Goal: Task Accomplishment & Management: Manage account settings

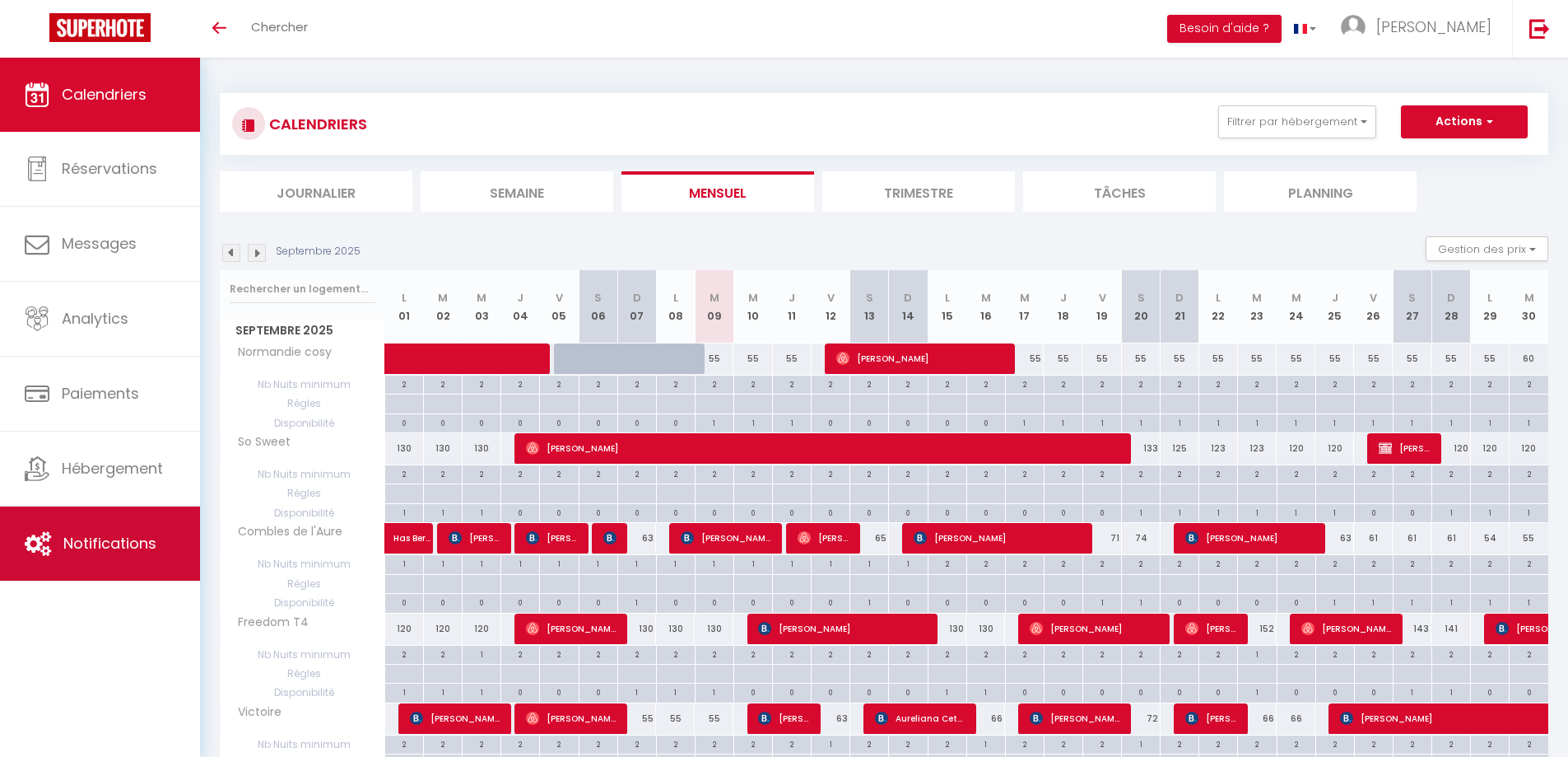
click at [119, 539] on span "Notifications" at bounding box center [109, 543] width 93 height 21
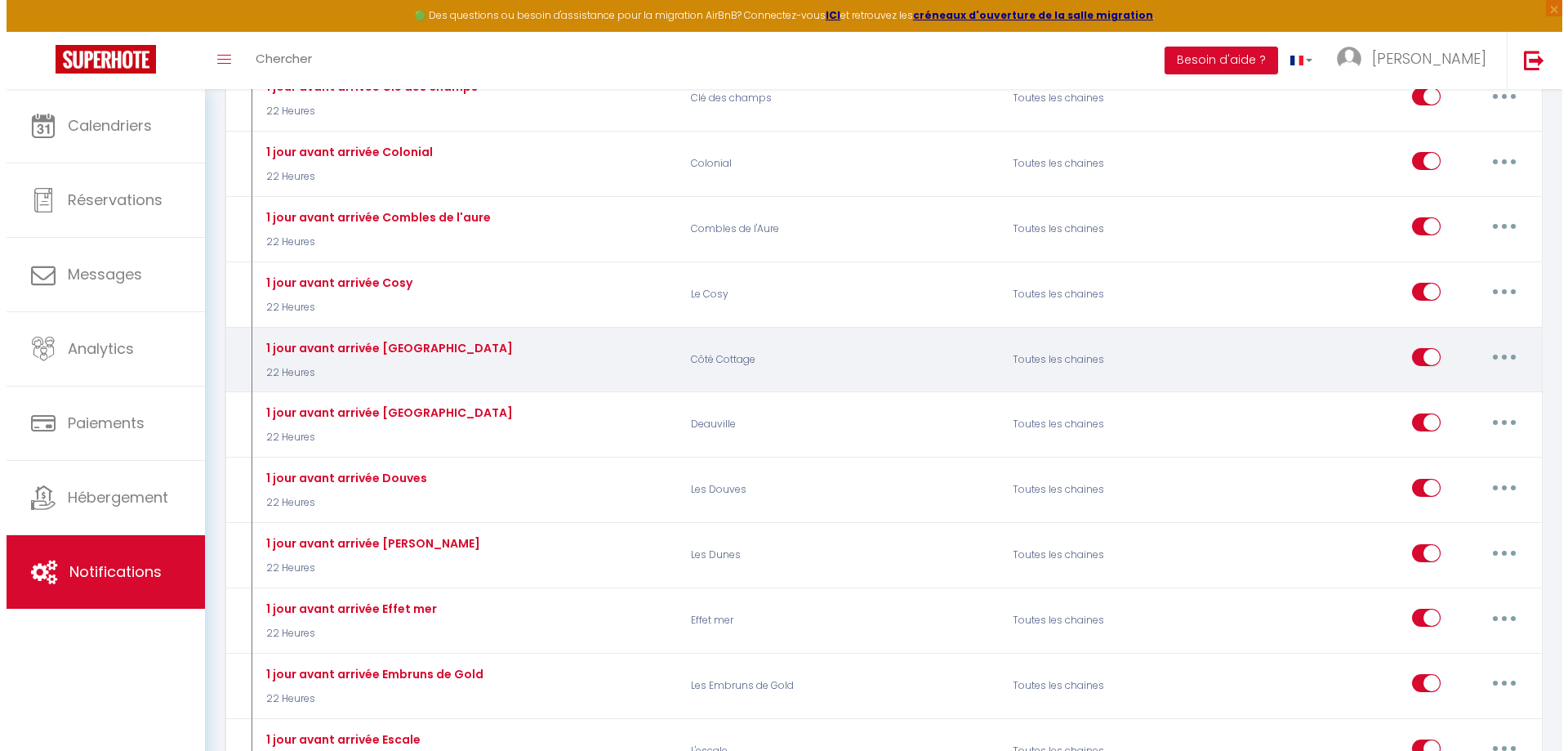
scroll to position [4819, 0]
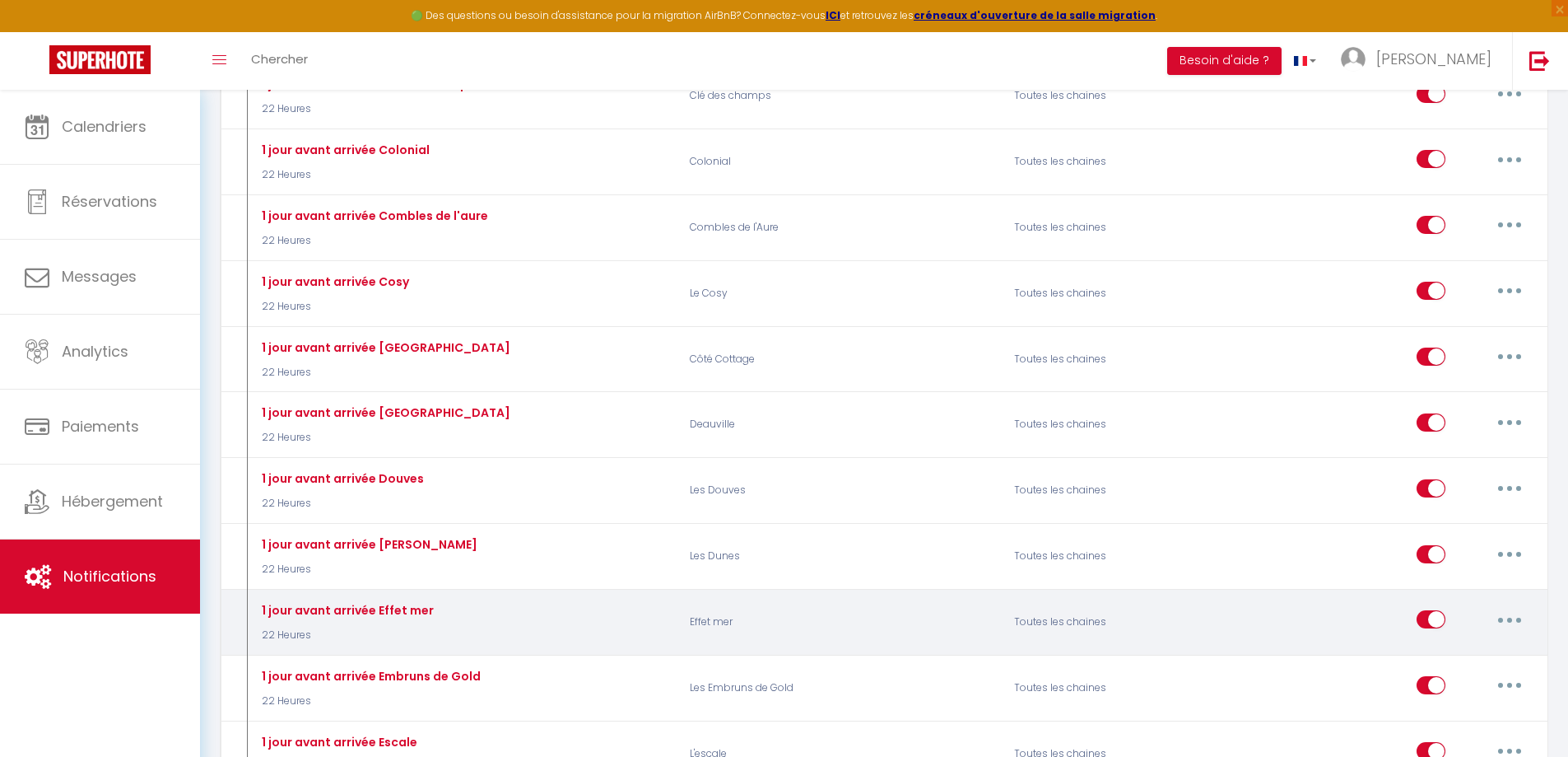
click at [1505, 621] on button "button" at bounding box center [1509, 618] width 46 height 26
click at [1430, 657] on link "Editer" at bounding box center [1465, 656] width 121 height 28
type input "1 jour avant arrivée Effet mer"
select select "22 Heures"
select select "if_booking_is_paid"
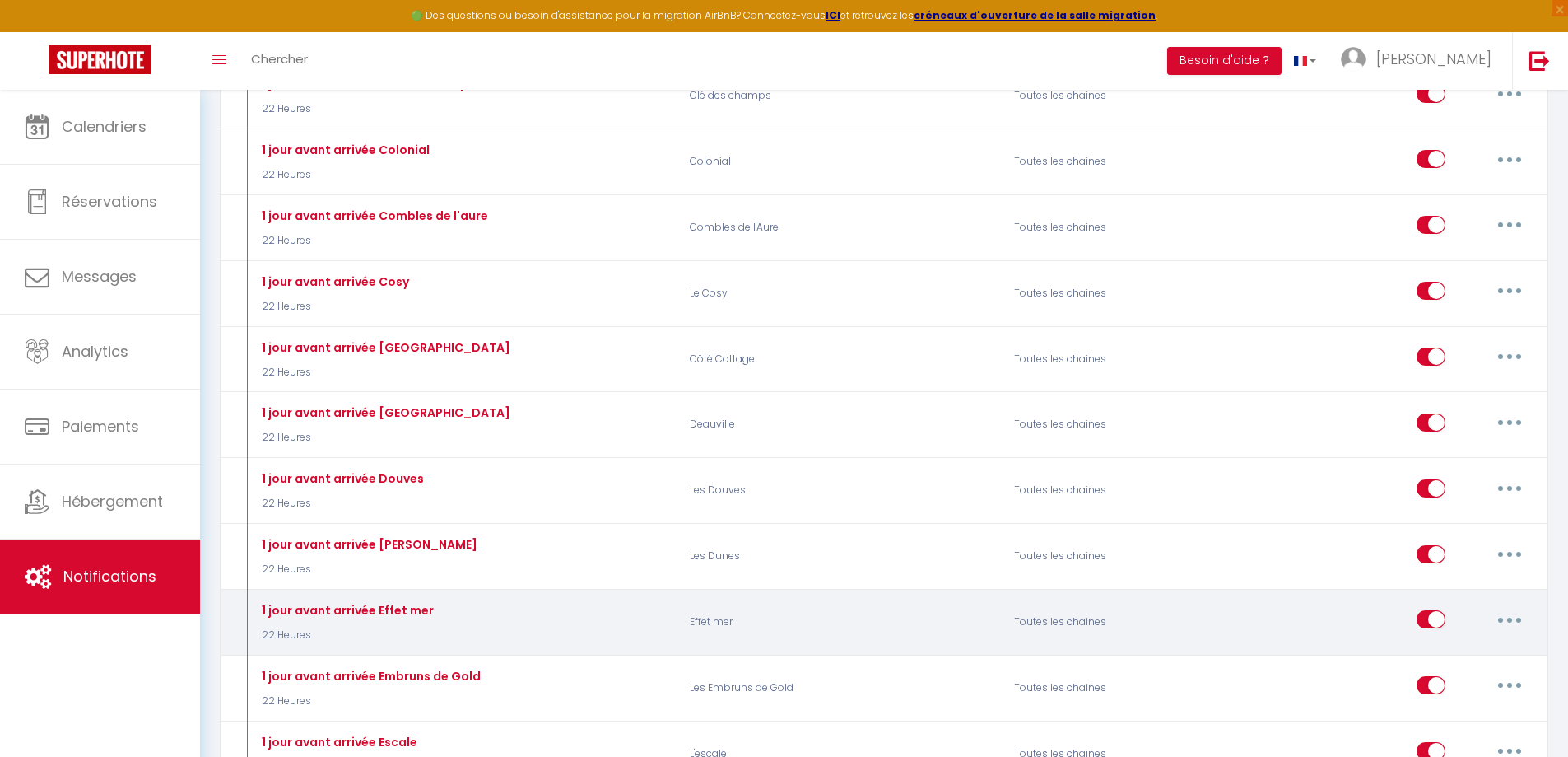
checkbox input "true"
checkbox input "false"
radio input "true"
type input "Préparez votre séjour à [GEOGRAPHIC_DATA]"
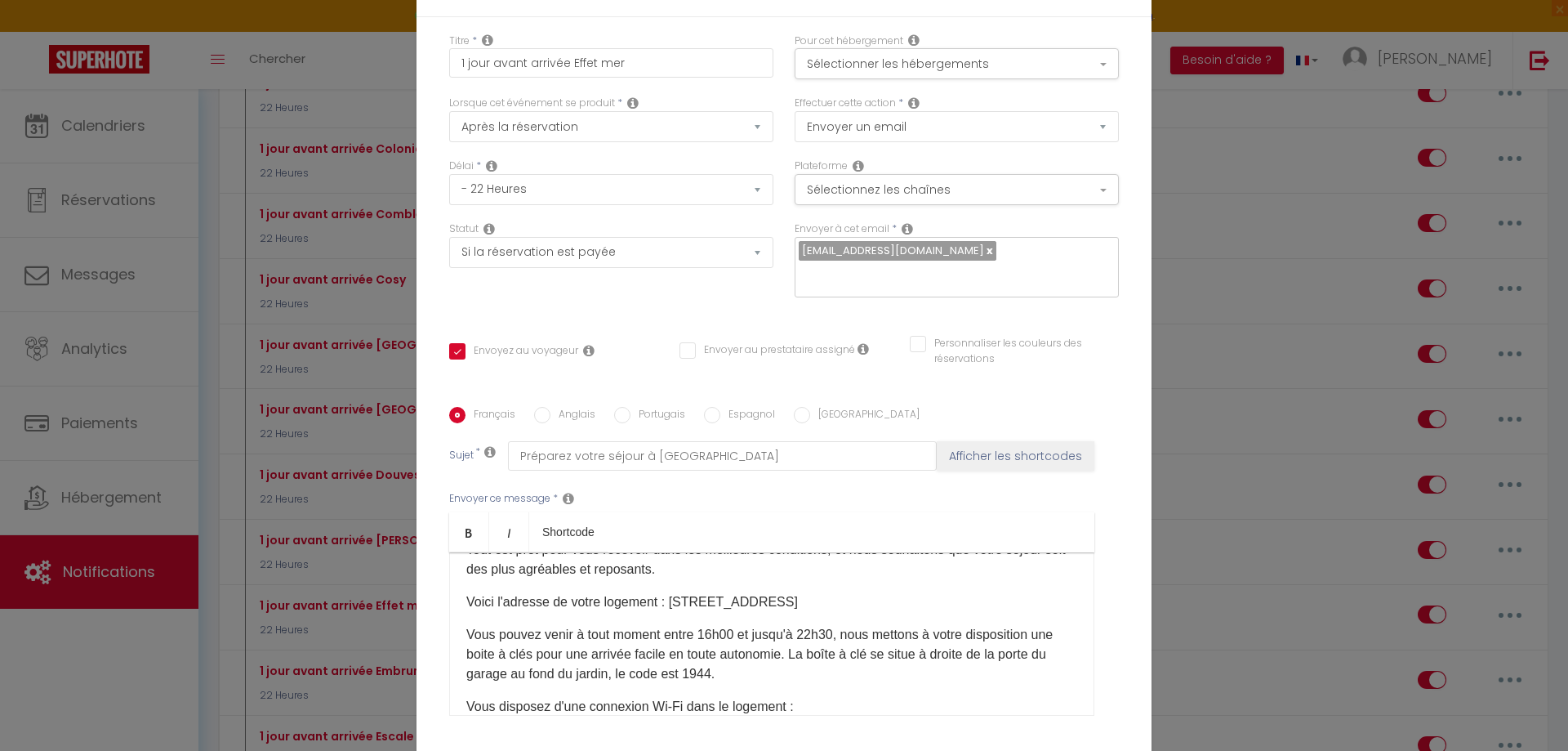
scroll to position [81, 0]
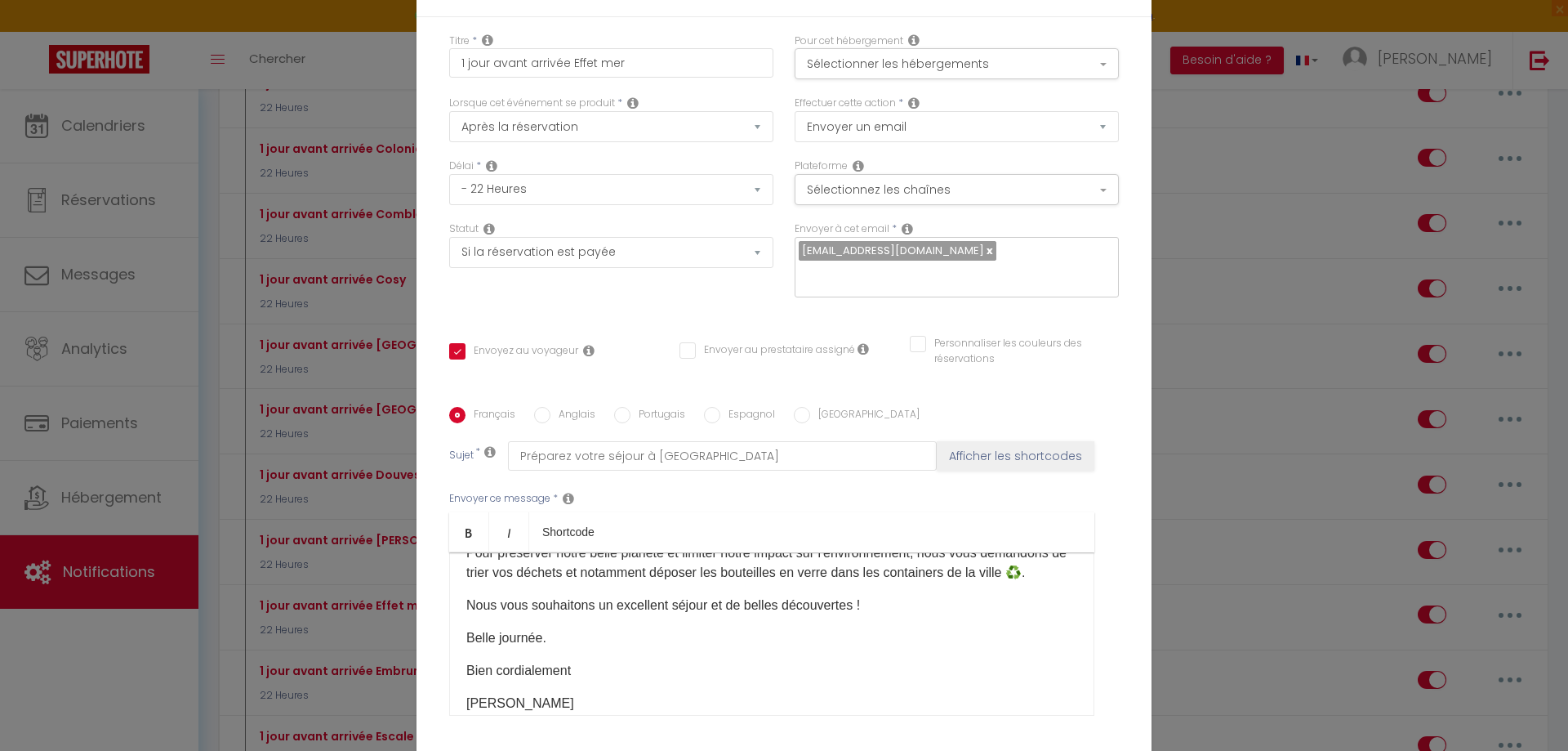
drag, startPoint x: 708, startPoint y: 711, endPoint x: 724, endPoint y: 697, distance: 21.3
click at [724, 697] on div "Bonjour [GUEST:FIRST_NAME], Nous avons le plaisir de vous accueillir dès [DATE]…" at bounding box center [771, 633] width 646 height 163
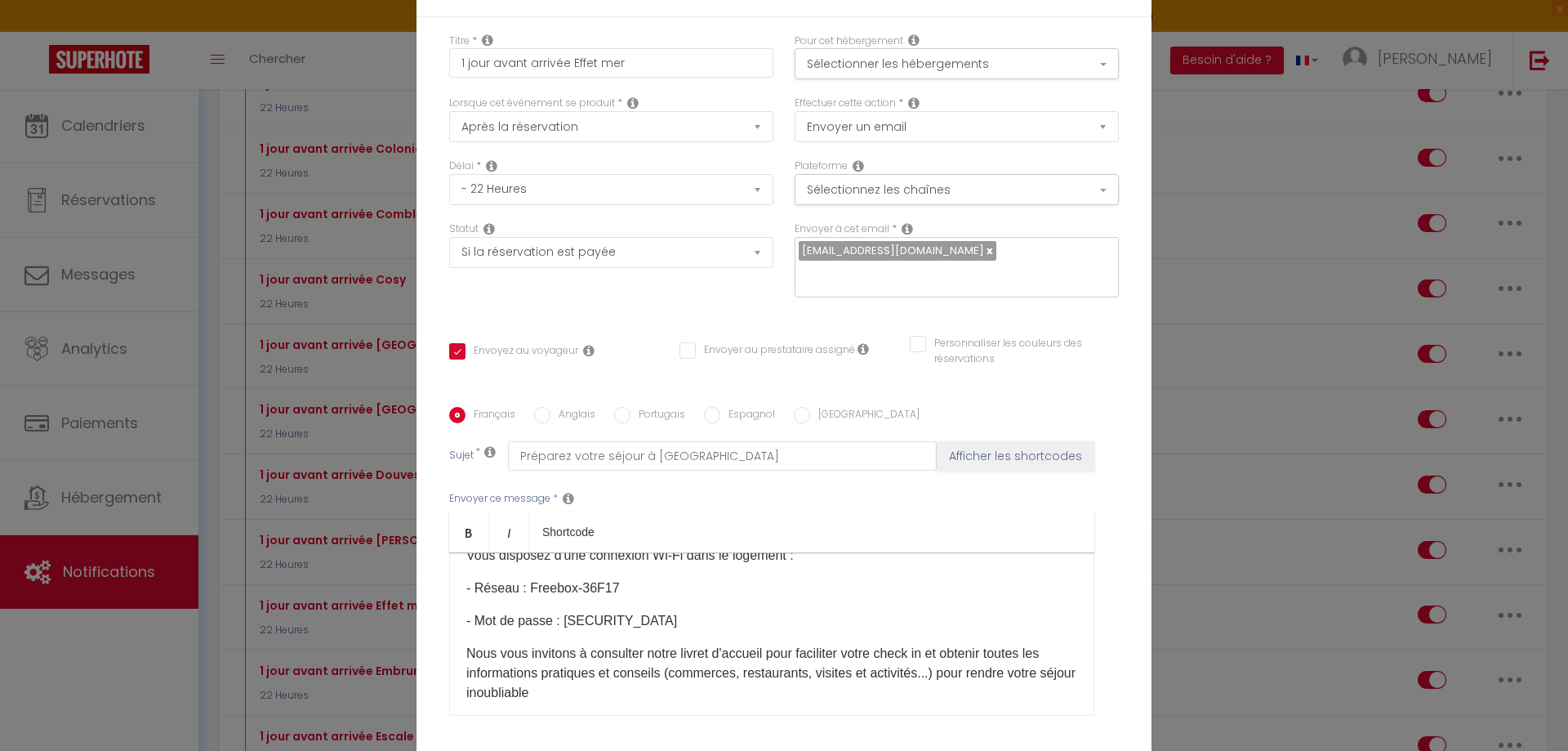
scroll to position [209, 0]
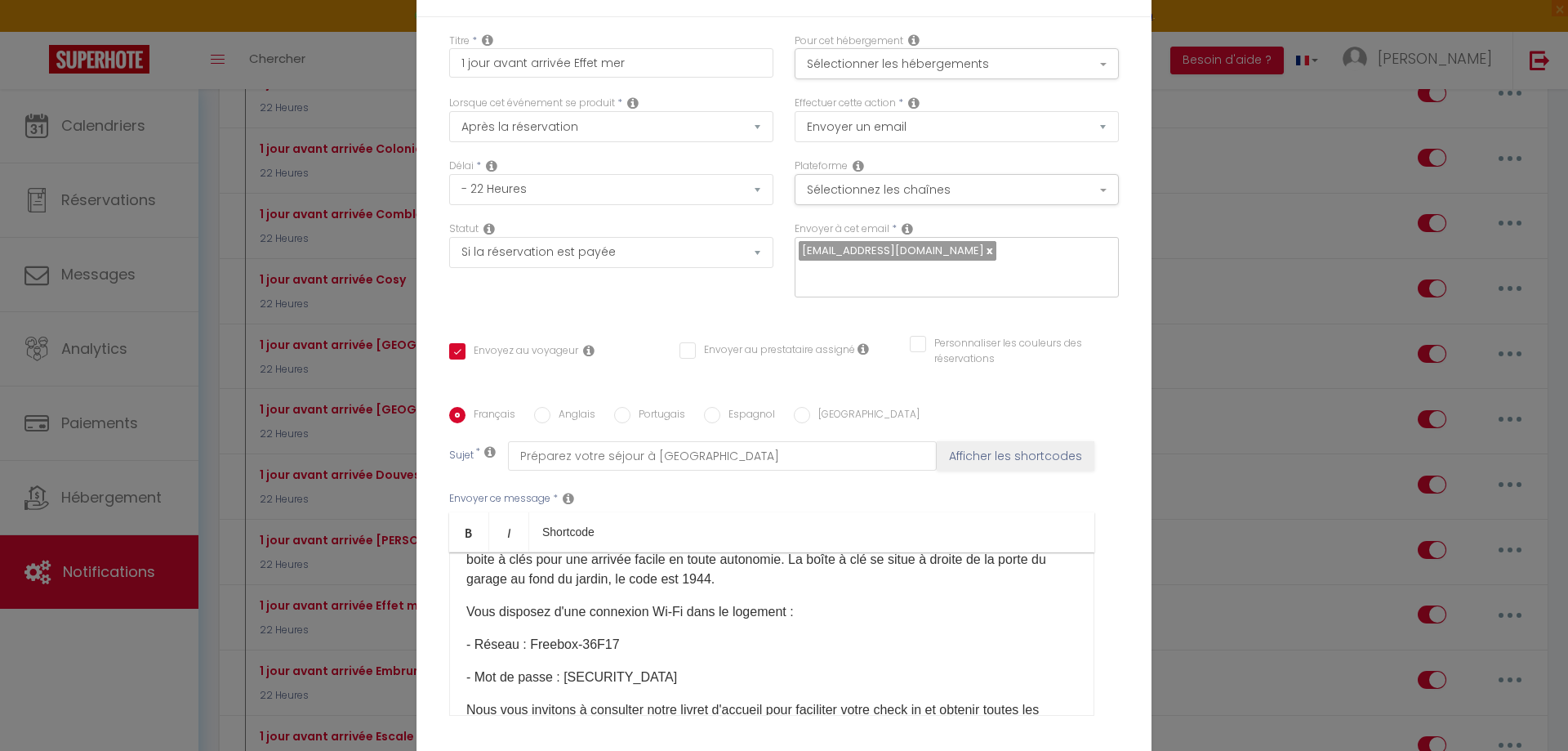
click at [781, 622] on div "Bonjour [GUEST:FIRST_NAME], Nous avons le plaisir de vous accueillir dès [DATE]…" at bounding box center [771, 633] width 646 height 163
click at [769, 573] on p "Vous pouvez venir à tout moment entre 16h00 et jusqu'à 22h30, nous mettons à vo…" at bounding box center [771, 560] width 611 height 59
drag, startPoint x: 708, startPoint y: 582, endPoint x: 727, endPoint y: 580, distance: 19.1
click at [727, 580] on p "Vous pouvez venir à tout moment entre 16h00 et jusqu'à 22h30, nous mettons à vo…" at bounding box center [771, 560] width 611 height 59
click at [780, 597] on div "Bonjour [GUEST:FIRST_NAME], Nous avons le plaisir de vous accueillir dès [DATE]…" at bounding box center [771, 633] width 646 height 163
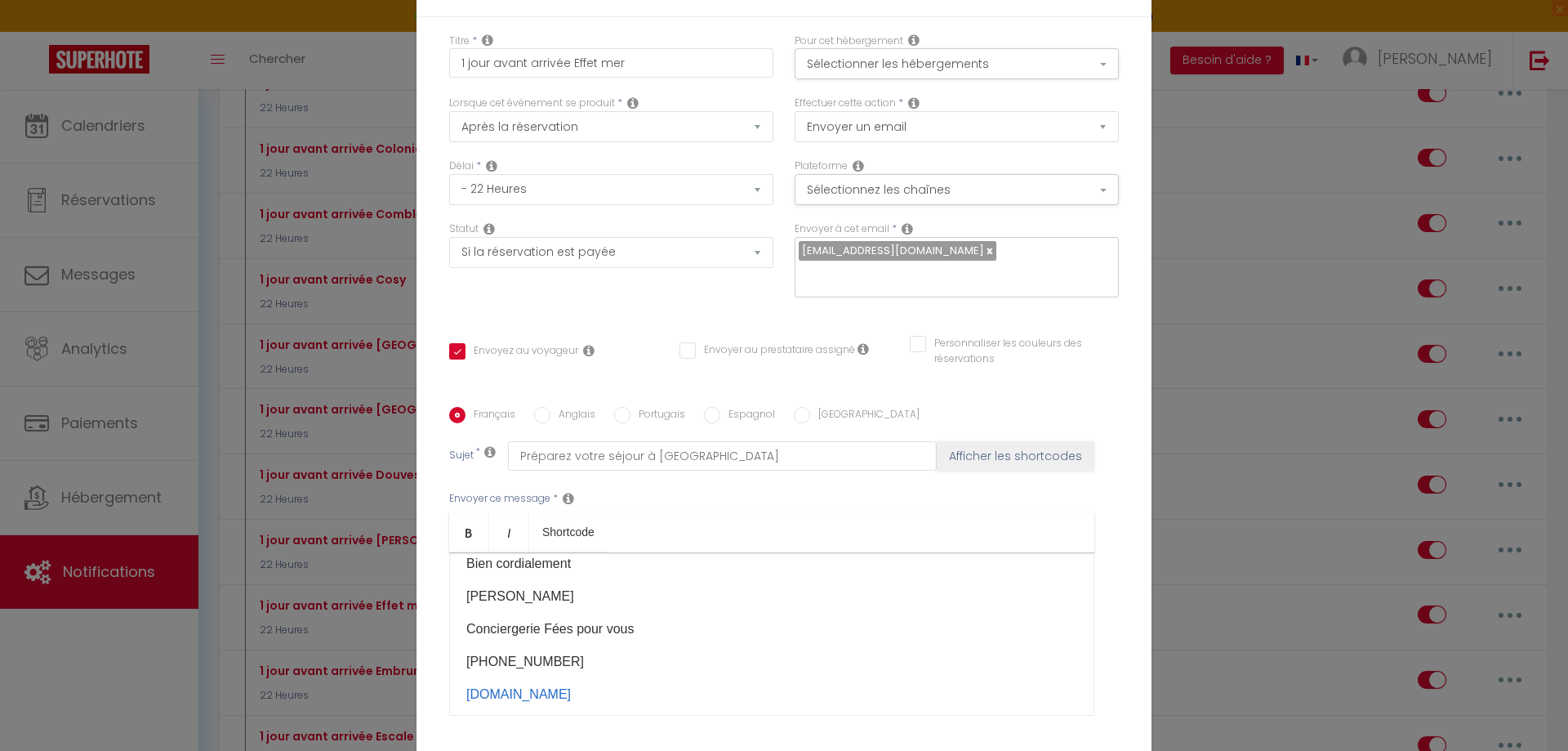
scroll to position [737, 0]
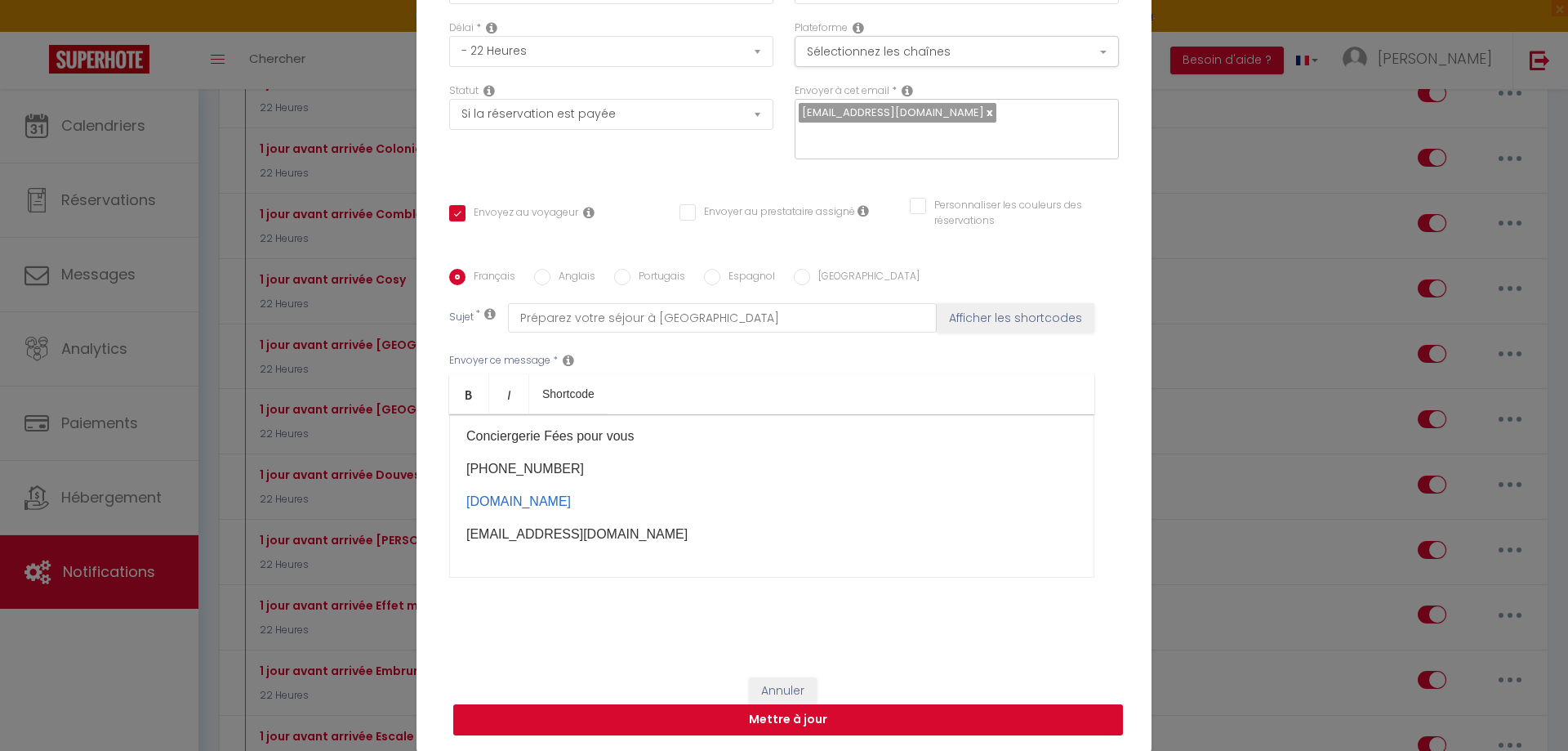
click at [775, 718] on button "Mettre à jour" at bounding box center [788, 720] width 670 height 31
checkbox input "true"
checkbox input "false"
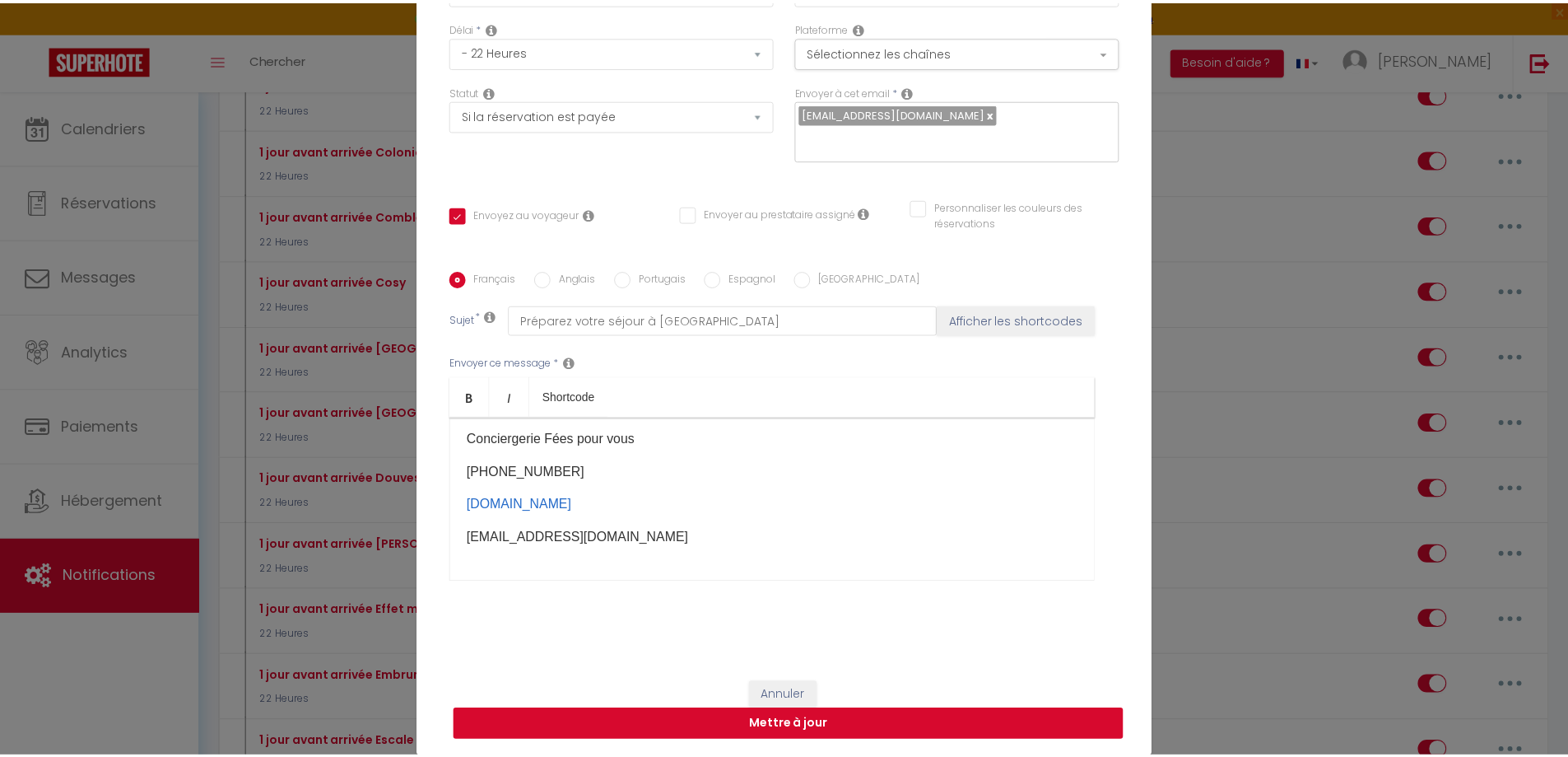
scroll to position [131, 0]
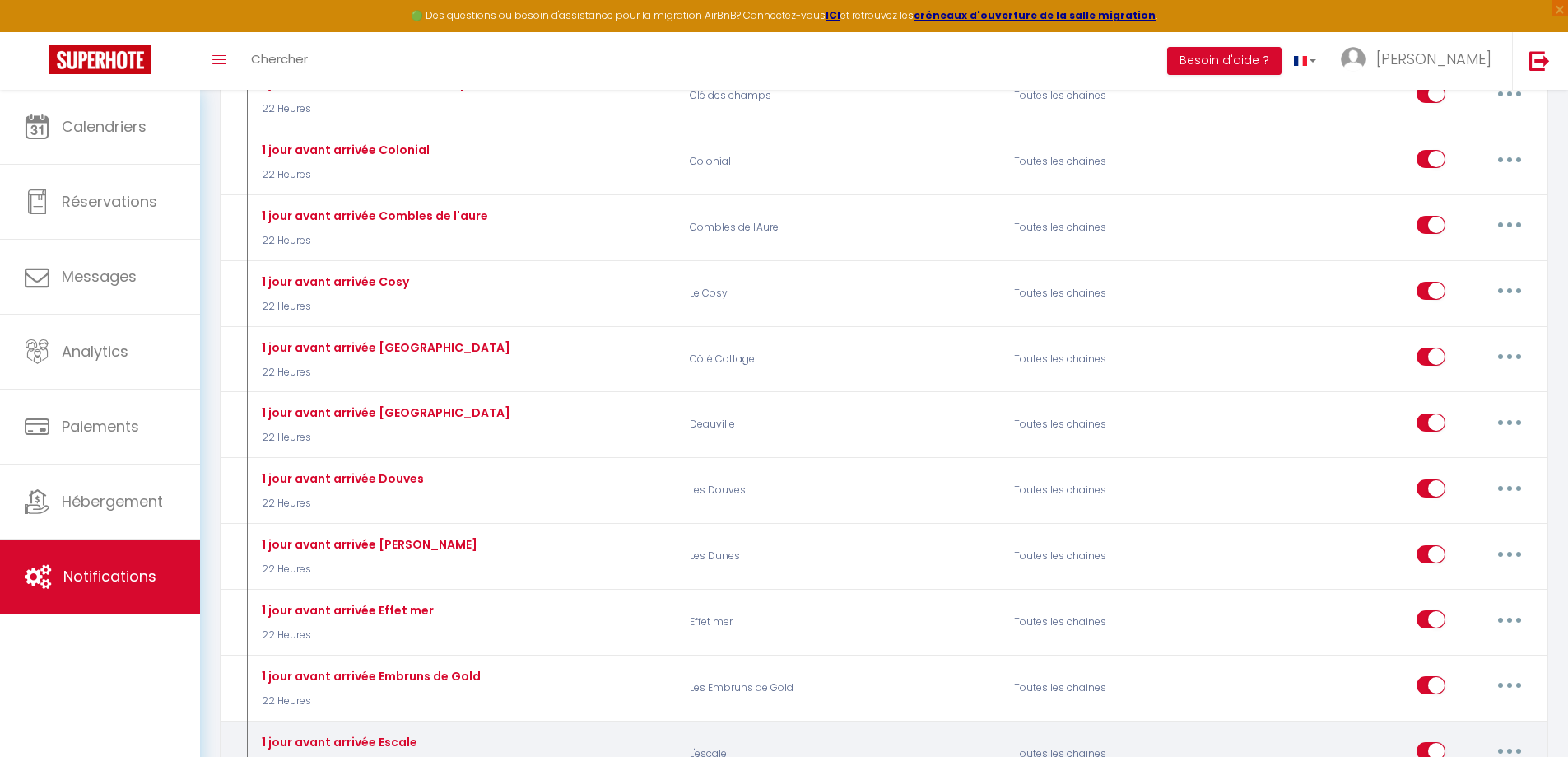
click at [729, 743] on p "L'escale" at bounding box center [841, 752] width 324 height 48
click at [727, 753] on p "L'escale" at bounding box center [841, 752] width 324 height 48
click at [712, 748] on p "L'escale" at bounding box center [841, 752] width 324 height 48
